Goal: Task Accomplishment & Management: Manage account settings

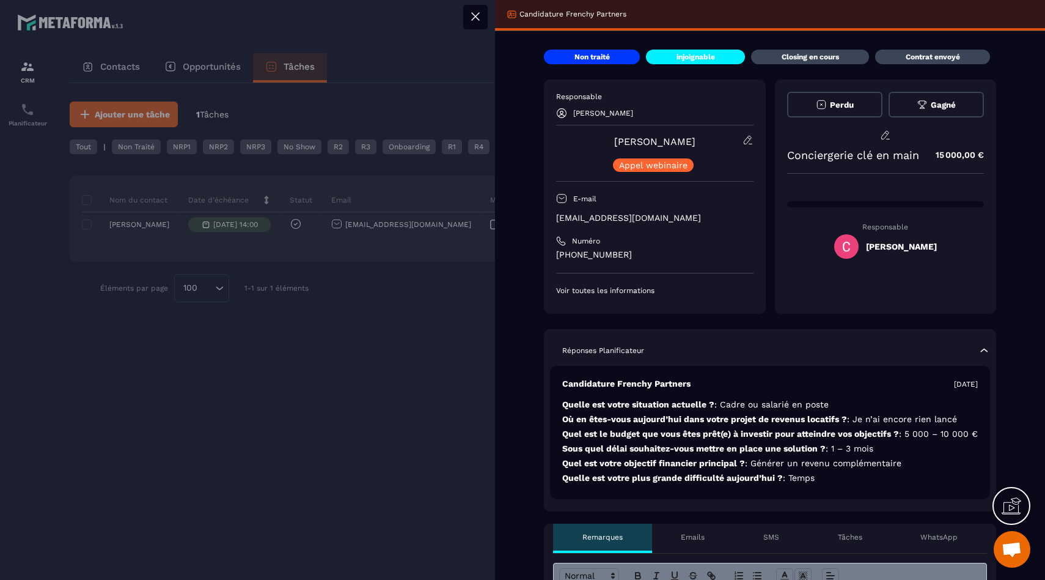
click at [853, 252] on span at bounding box center [846, 246] width 24 height 24
drag, startPoint x: 475, startPoint y: 310, endPoint x: 490, endPoint y: 297, distance: 20.0
click at [476, 310] on div at bounding box center [522, 290] width 1045 height 580
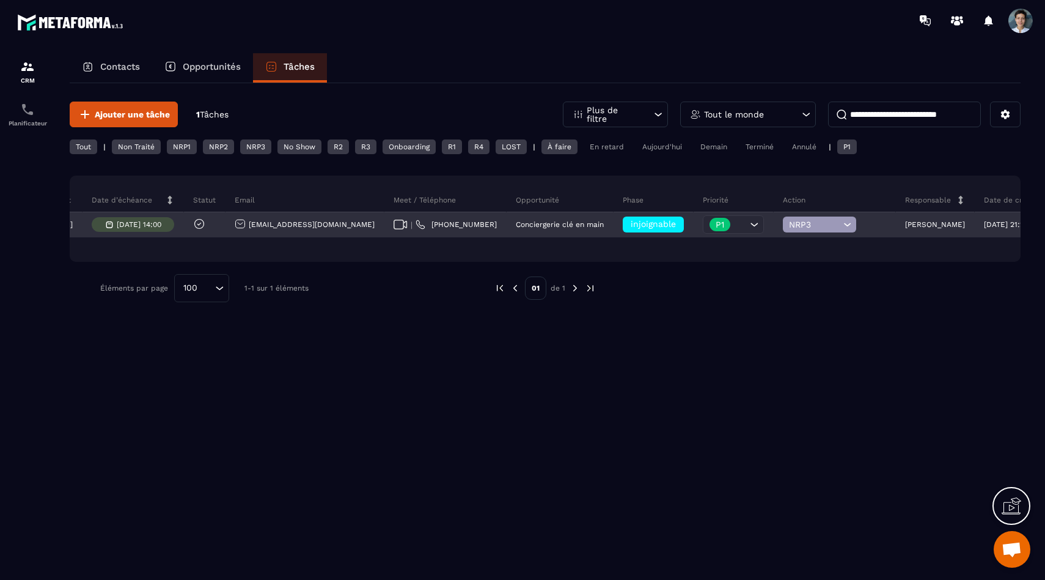
scroll to position [0, 256]
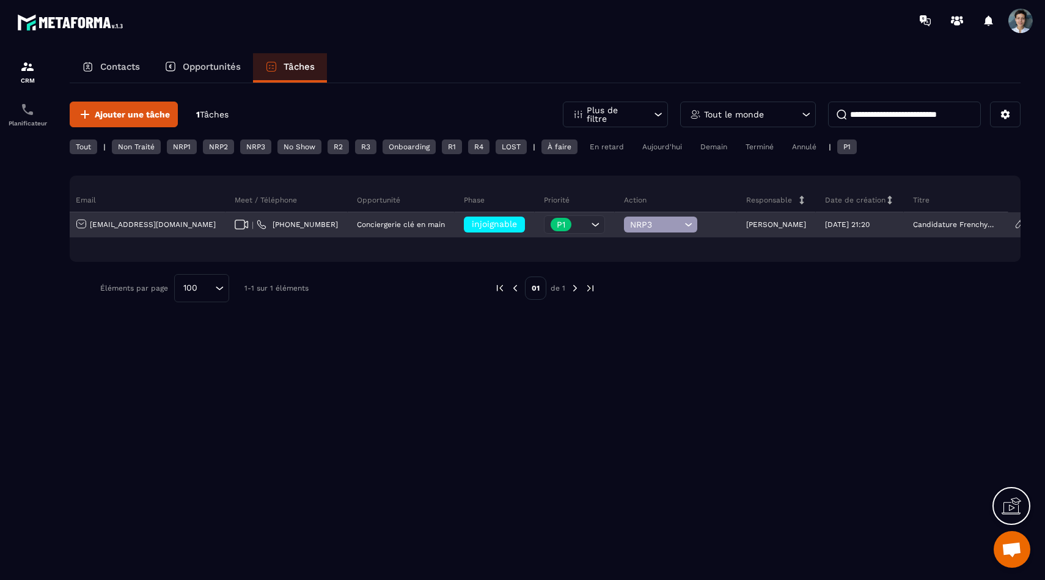
click at [764, 218] on div "[PERSON_NAME]" at bounding box center [776, 225] width 79 height 24
click at [765, 222] on p "[PERSON_NAME]" at bounding box center [776, 224] width 60 height 9
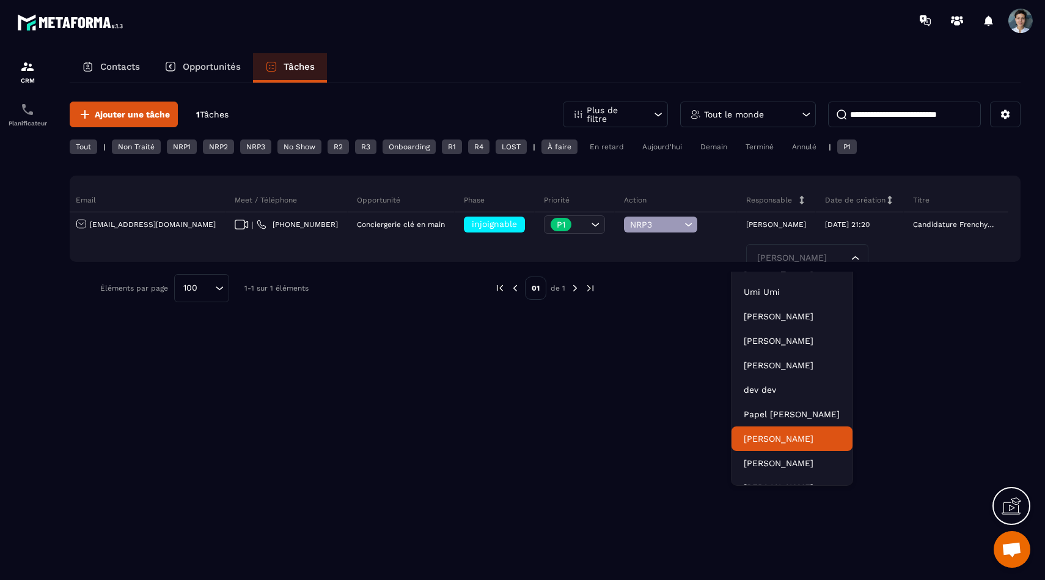
scroll to position [37, 0]
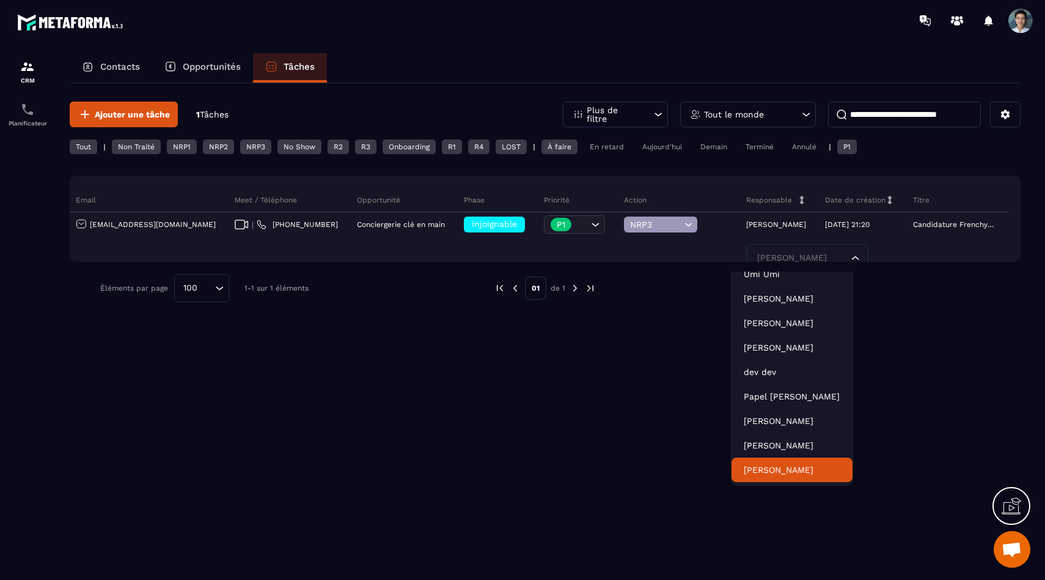
click at [813, 473] on p "[PERSON_NAME]" at bounding box center [792, 469] width 97 height 12
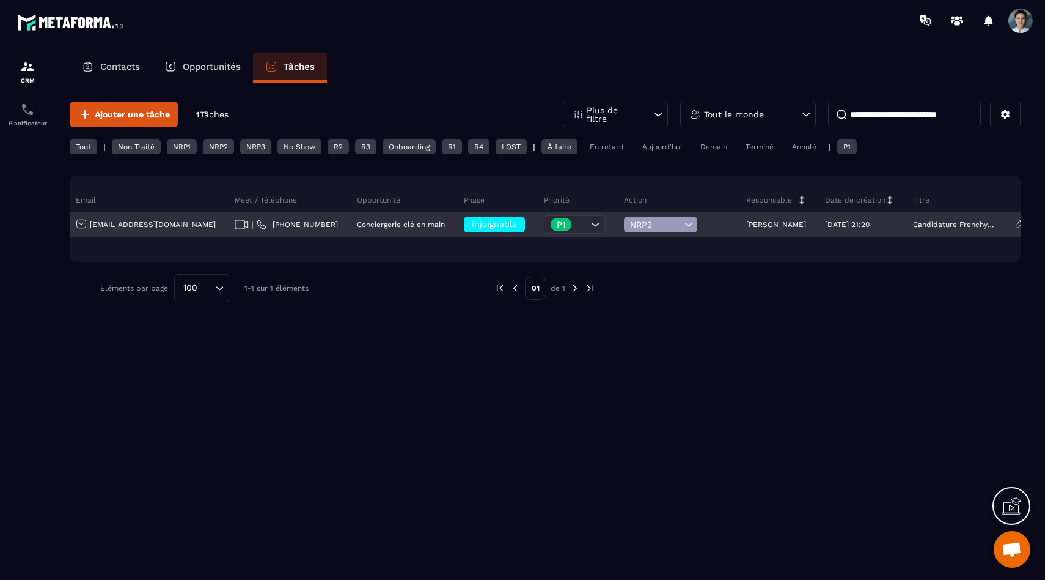
click at [472, 224] on span "injoignable" at bounding box center [494, 224] width 45 height 10
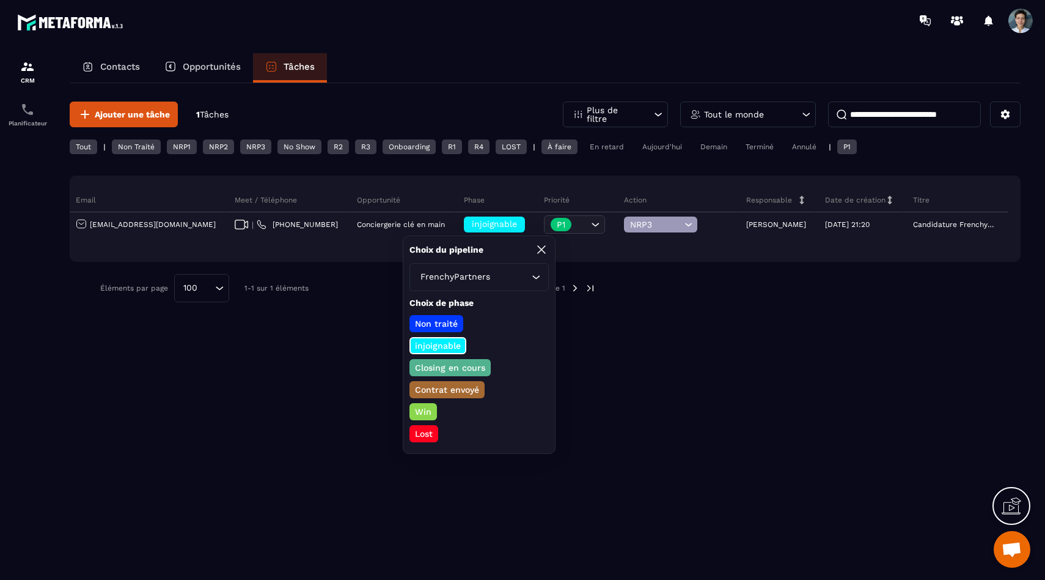
click at [474, 368] on p "Closing en cours" at bounding box center [450, 367] width 74 height 12
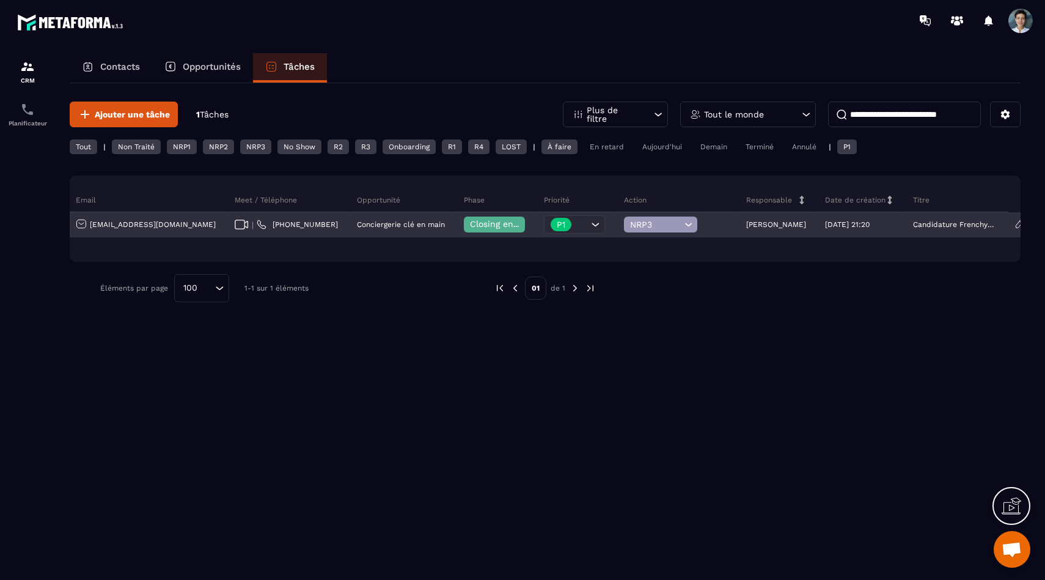
click at [641, 225] on span "NRP3" at bounding box center [655, 224] width 51 height 10
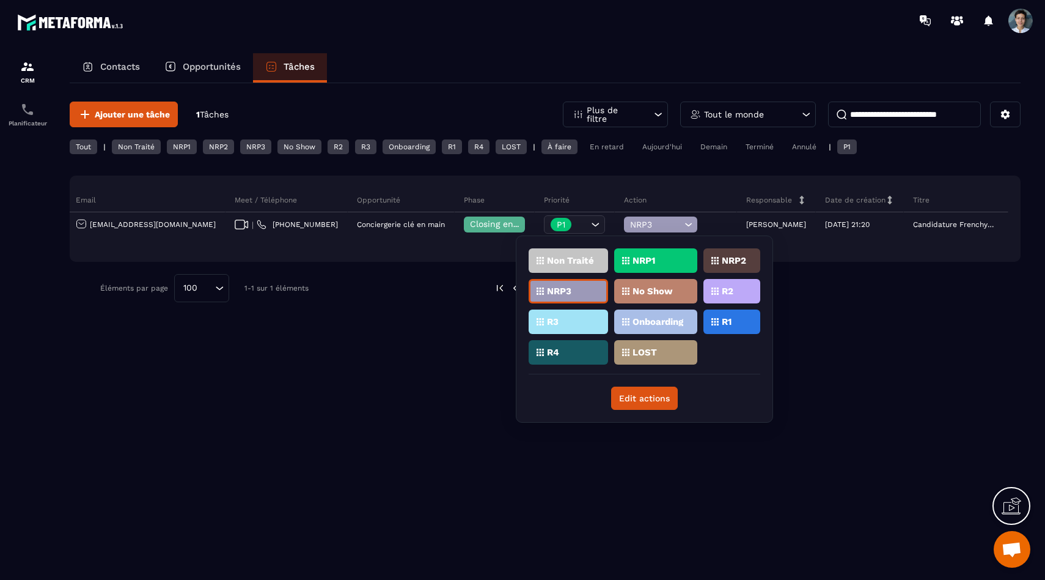
click at [723, 294] on p "R2" at bounding box center [728, 291] width 12 height 9
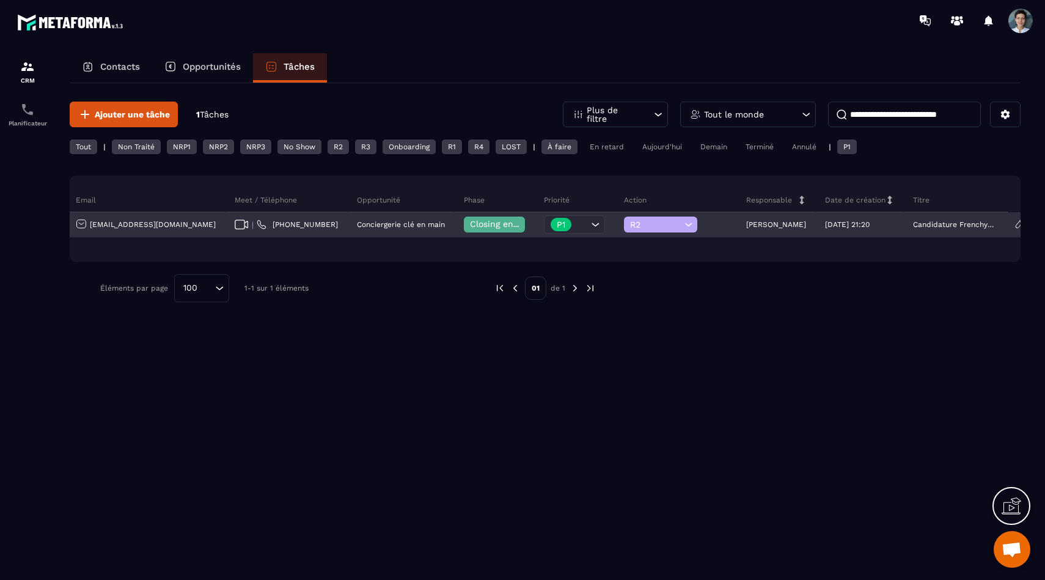
click at [497, 230] on div "Closing en cours" at bounding box center [494, 224] width 61 height 16
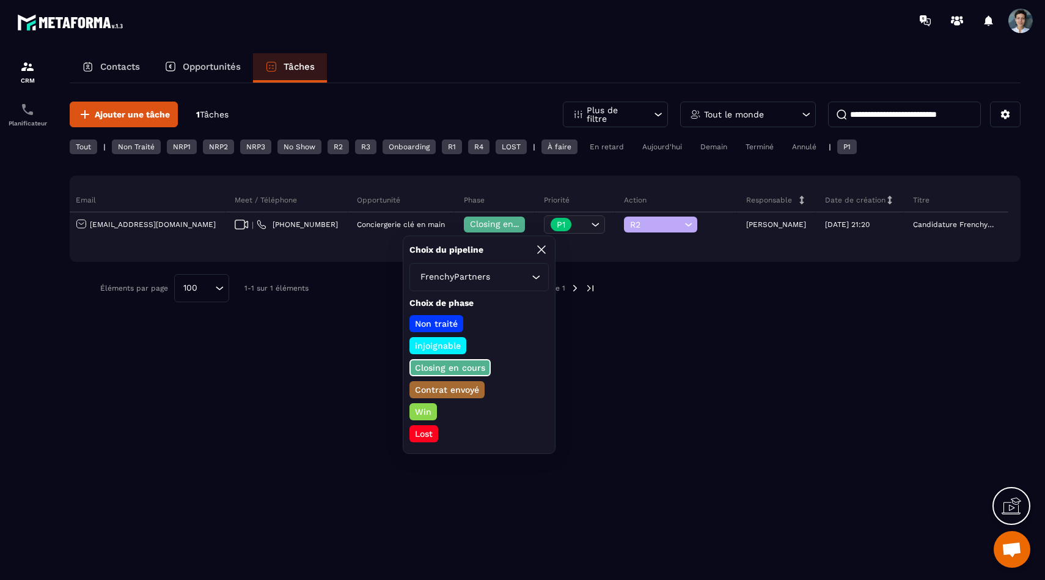
click at [331, 336] on div "**********" at bounding box center [545, 330] width 951 height 495
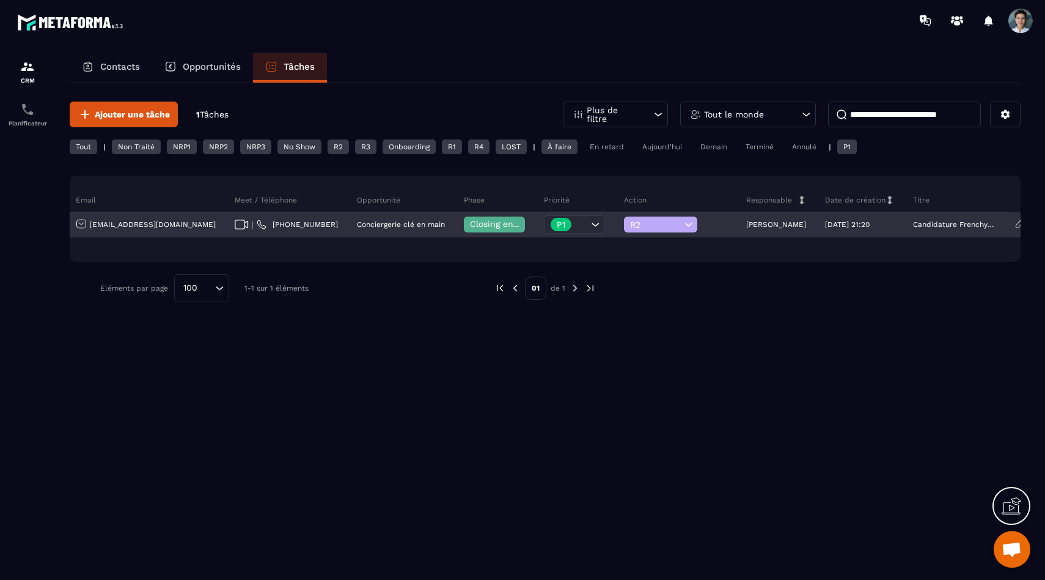
click at [188, 213] on div "[EMAIL_ADDRESS][DOMAIN_NAME]" at bounding box center [146, 225] width 159 height 24
click at [188, 221] on div "[EMAIL_ADDRESS][DOMAIN_NAME]" at bounding box center [146, 224] width 140 height 13
